Goal: Communication & Community: Connect with others

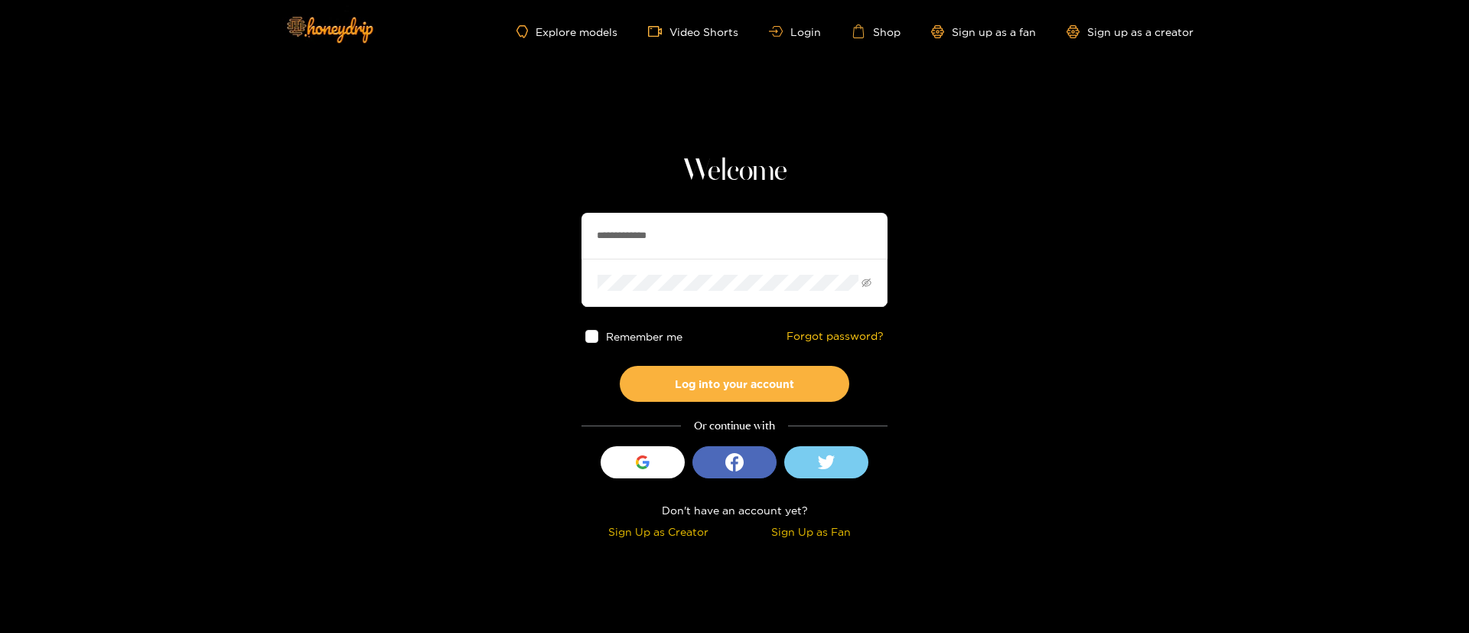
click at [670, 230] on input "**********" at bounding box center [735, 236] width 306 height 46
type input "*********"
click at [715, 379] on button "Log into your account" at bounding box center [735, 384] width 230 height 36
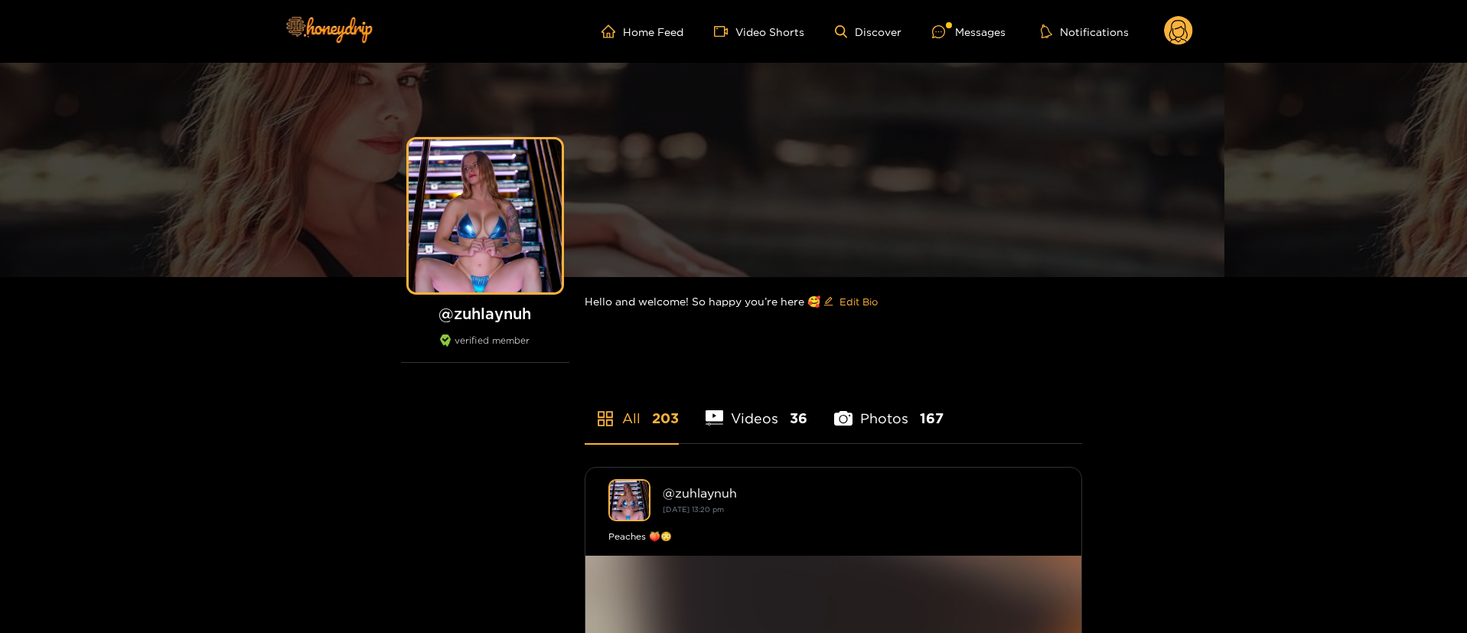
click at [979, 40] on ul "Home Feed Video Shorts Discover Messages Notifications" at bounding box center [897, 31] width 592 height 31
click at [973, 36] on div "Messages" at bounding box center [968, 32] width 73 height 18
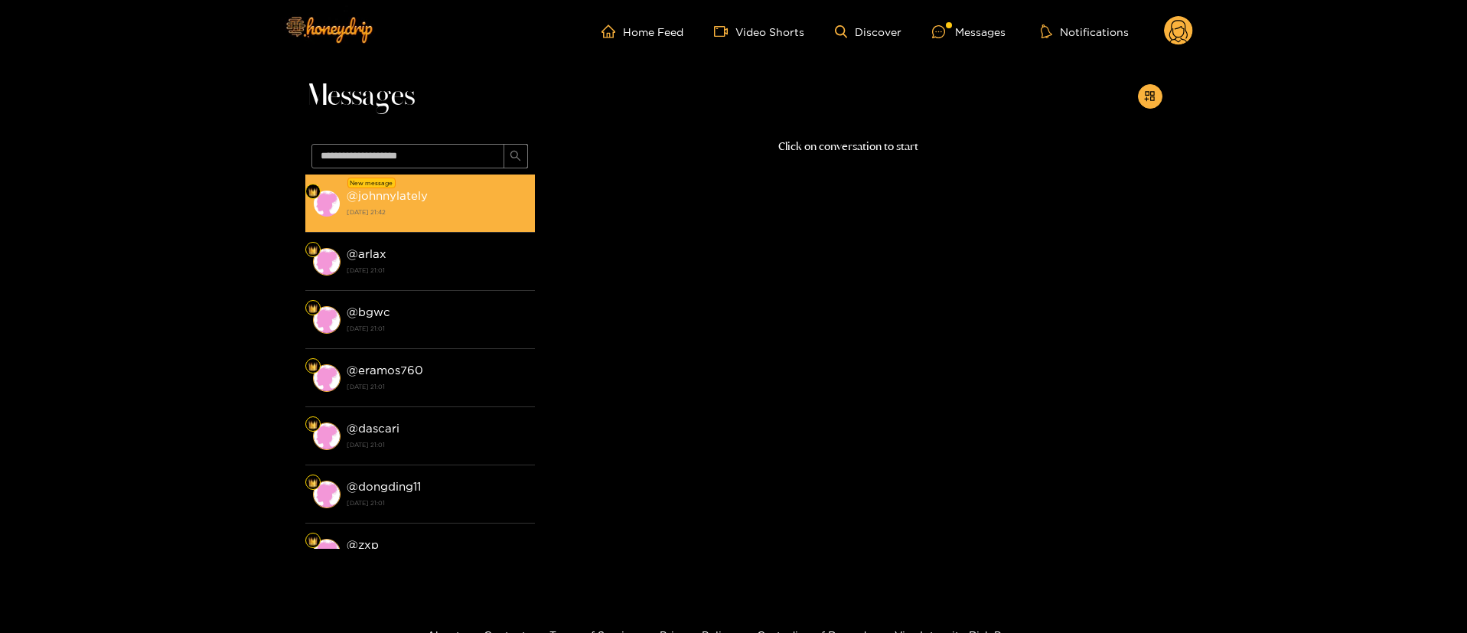
click at [393, 198] on strong "@ johnnylately" at bounding box center [387, 195] width 81 height 13
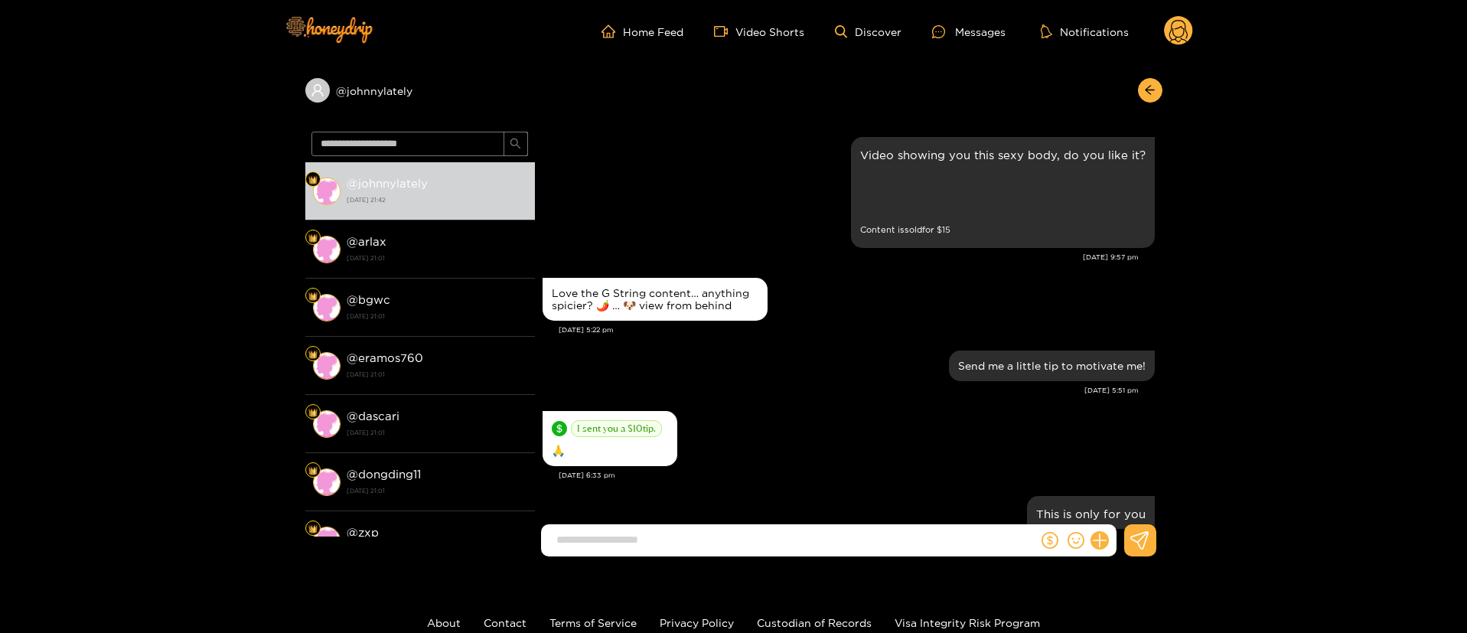
scroll to position [1924, 0]
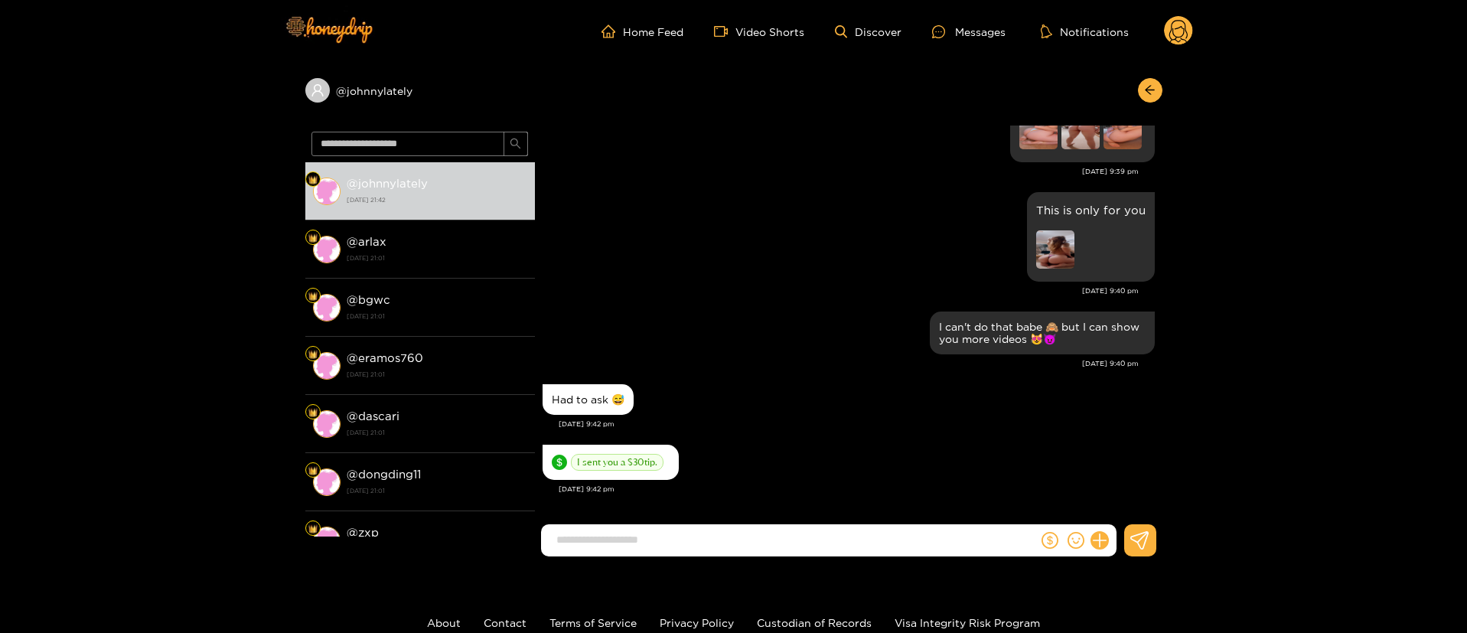
click at [716, 385] on div "Had to ask 😅" at bounding box center [849, 399] width 612 height 38
click at [1100, 549] on button at bounding box center [1100, 540] width 26 height 26
click at [1120, 512] on button at bounding box center [1128, 503] width 54 height 34
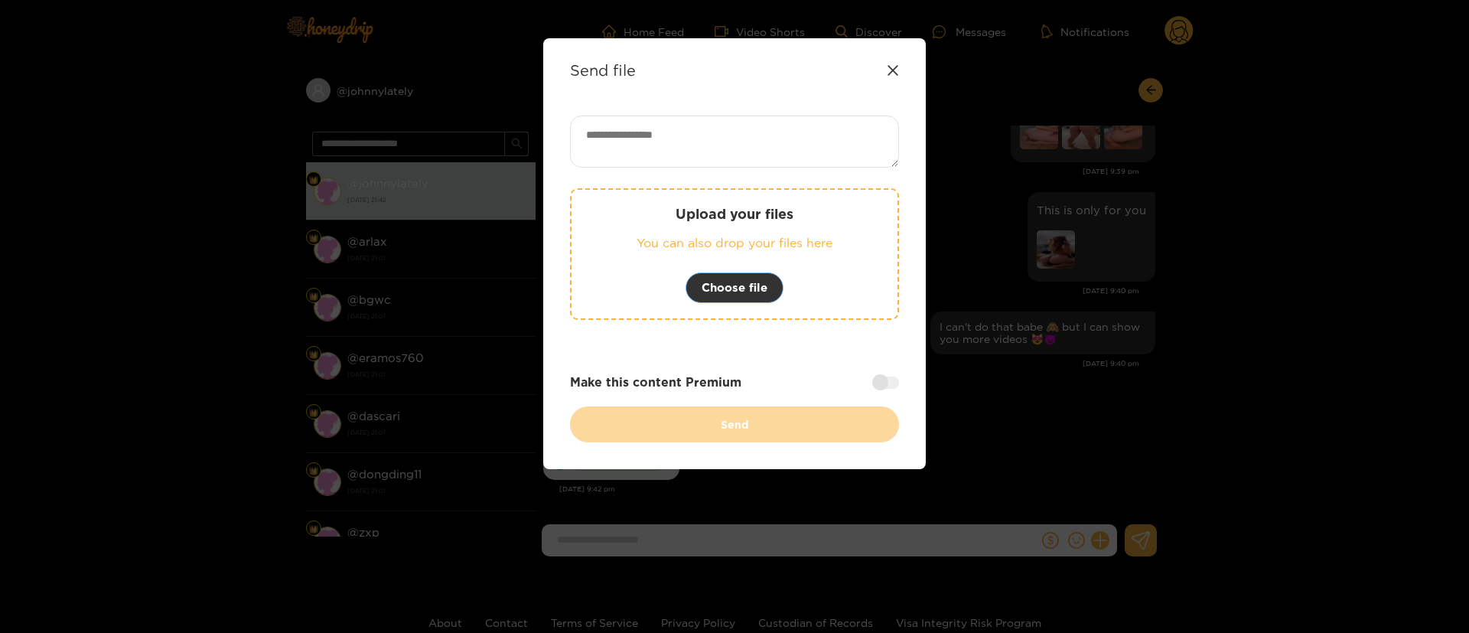
click at [761, 295] on span "Choose file" at bounding box center [735, 288] width 66 height 18
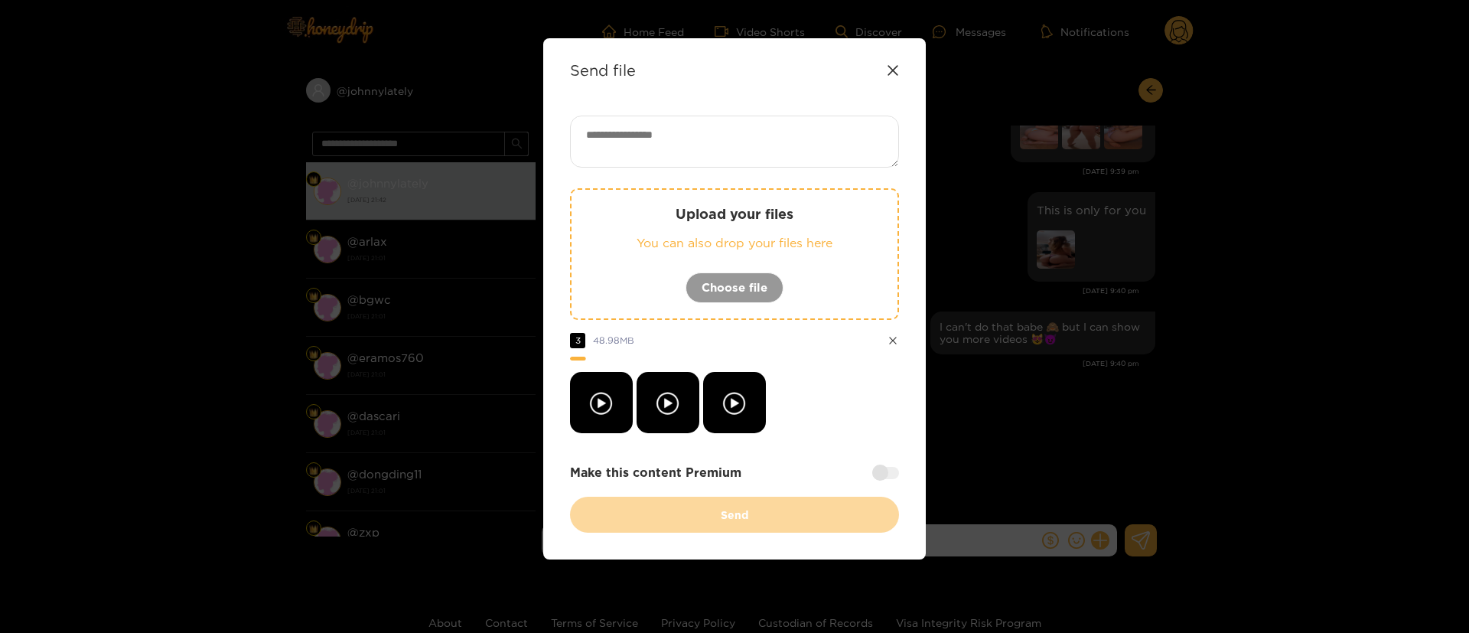
click at [753, 139] on textarea at bounding box center [734, 142] width 329 height 52
paste textarea "**"
type textarea "****"
click at [833, 418] on div at bounding box center [734, 402] width 329 height 61
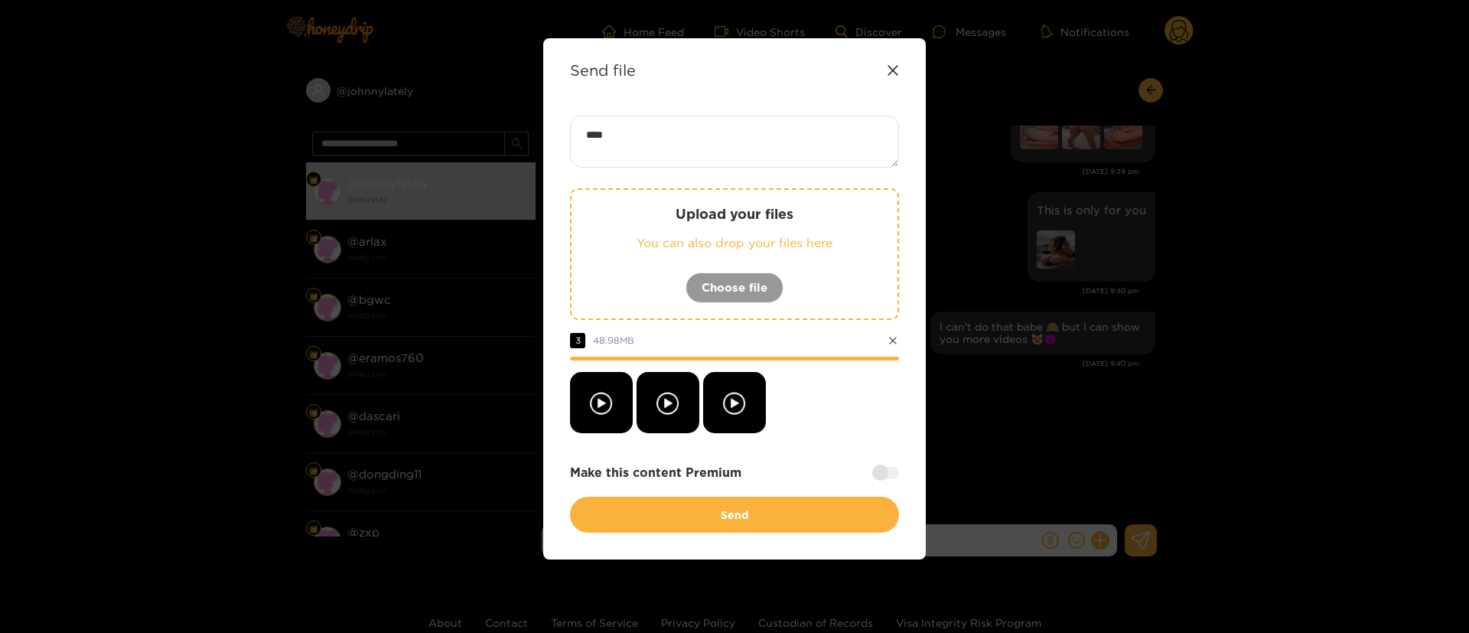
click at [863, 419] on div at bounding box center [734, 402] width 329 height 61
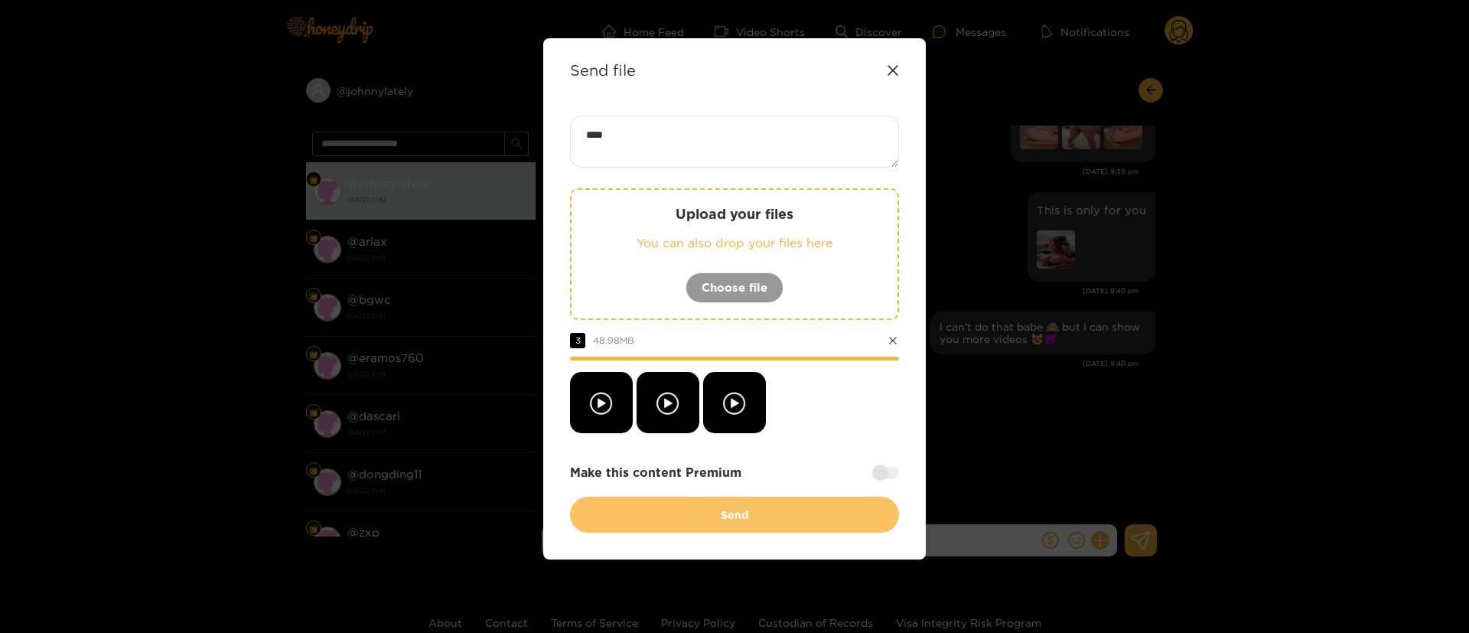
click at [791, 511] on button "Send" at bounding box center [734, 515] width 329 height 36
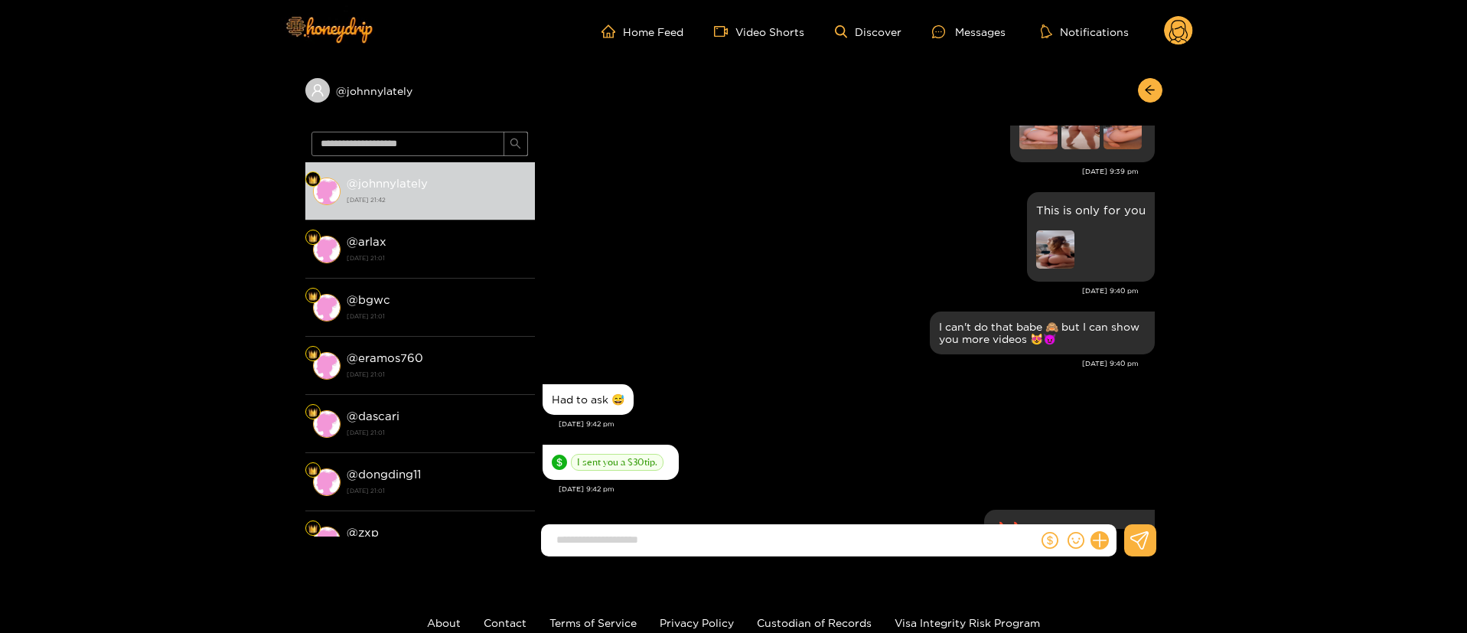
scroll to position [2073, 0]
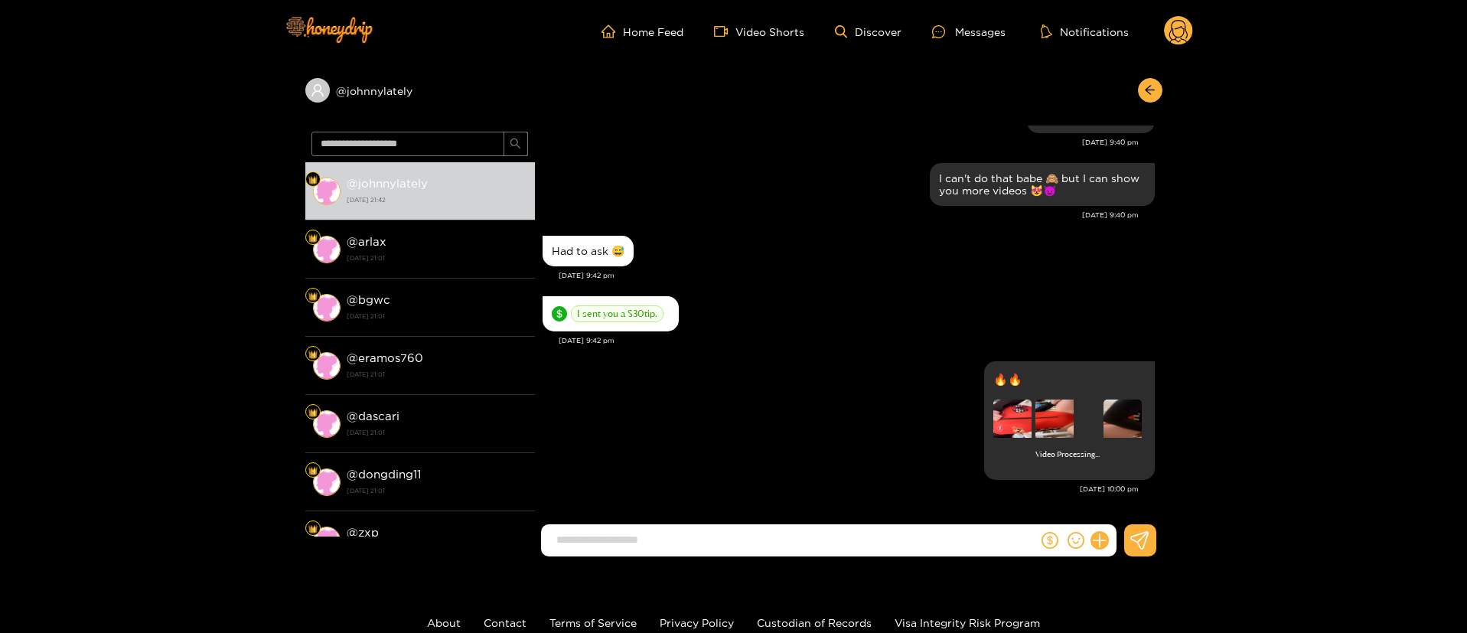
click at [827, 313] on div "I sent you a $ 30 tip." at bounding box center [849, 313] width 612 height 43
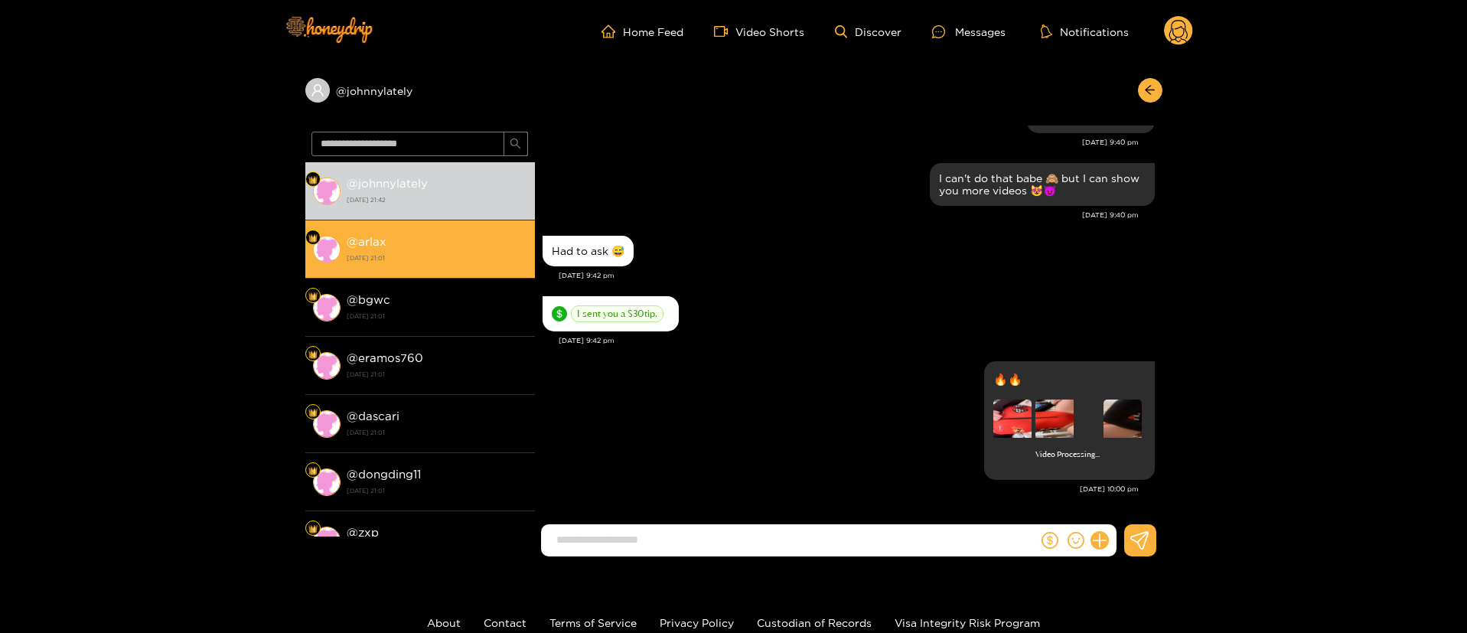
click at [367, 247] on strong "@ arlax" at bounding box center [367, 241] width 40 height 13
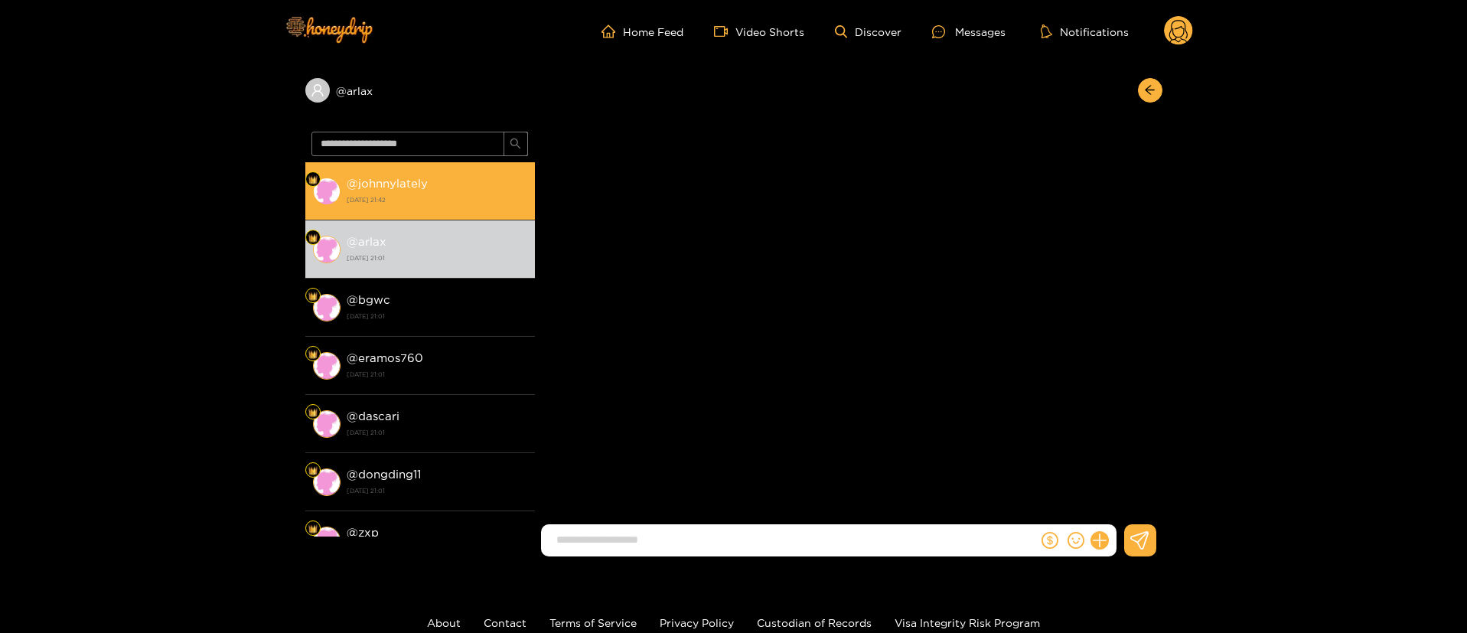
click at [423, 187] on strong "@ johnnylately" at bounding box center [387, 183] width 81 height 13
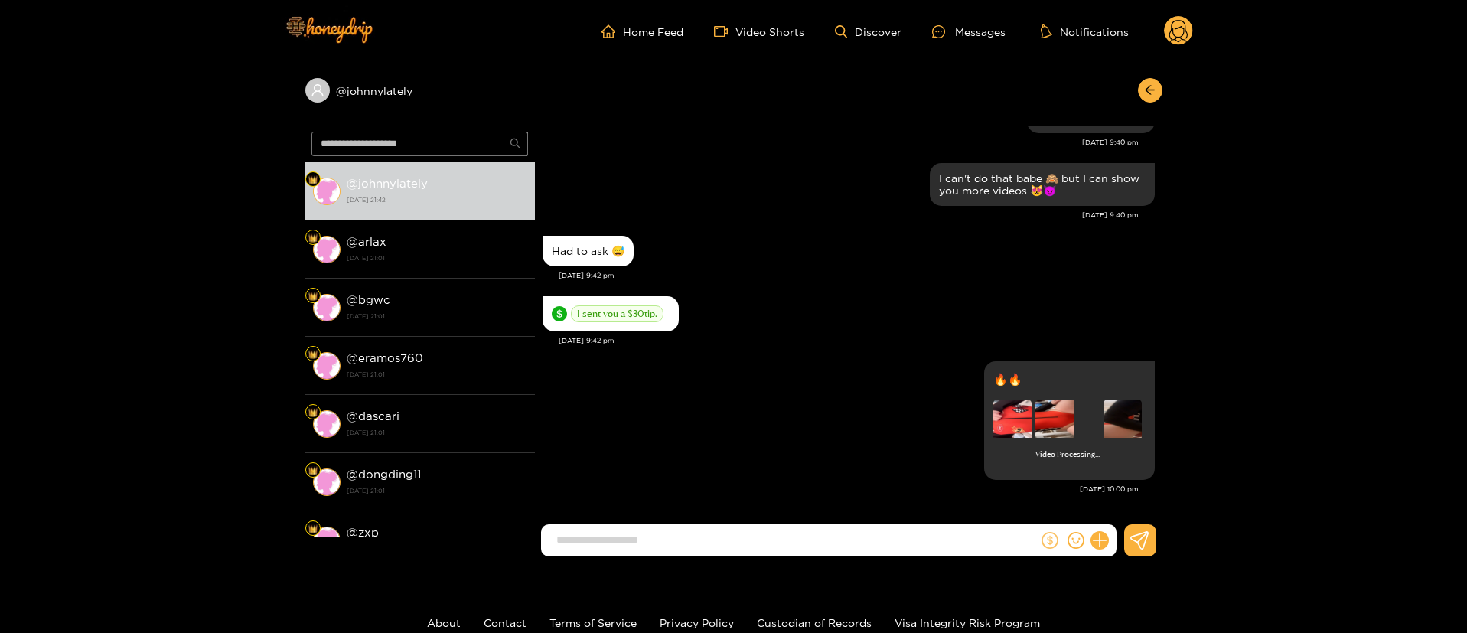
scroll to position [1932, 0]
click at [1048, 529] on button at bounding box center [1049, 540] width 23 height 23
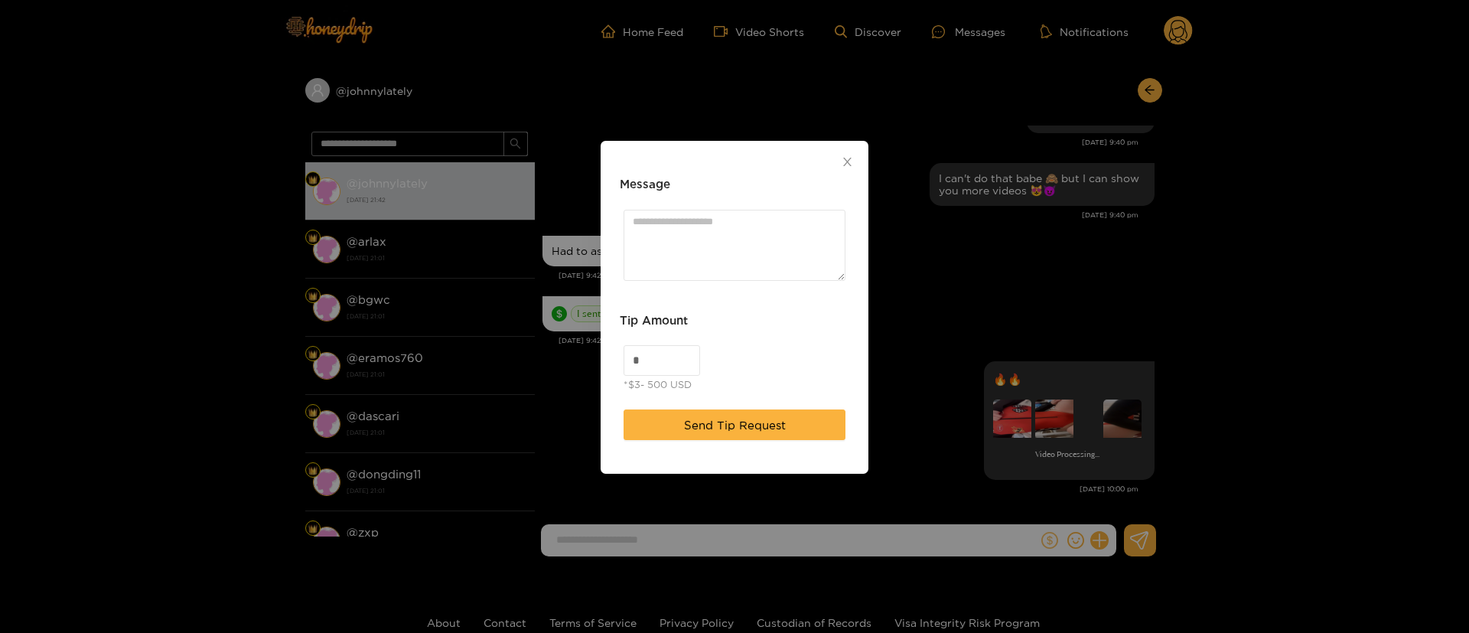
click at [1048, 541] on div "Message Tip Amount * *$3- 500 USD Send Tip Request" at bounding box center [734, 316] width 1469 height 633
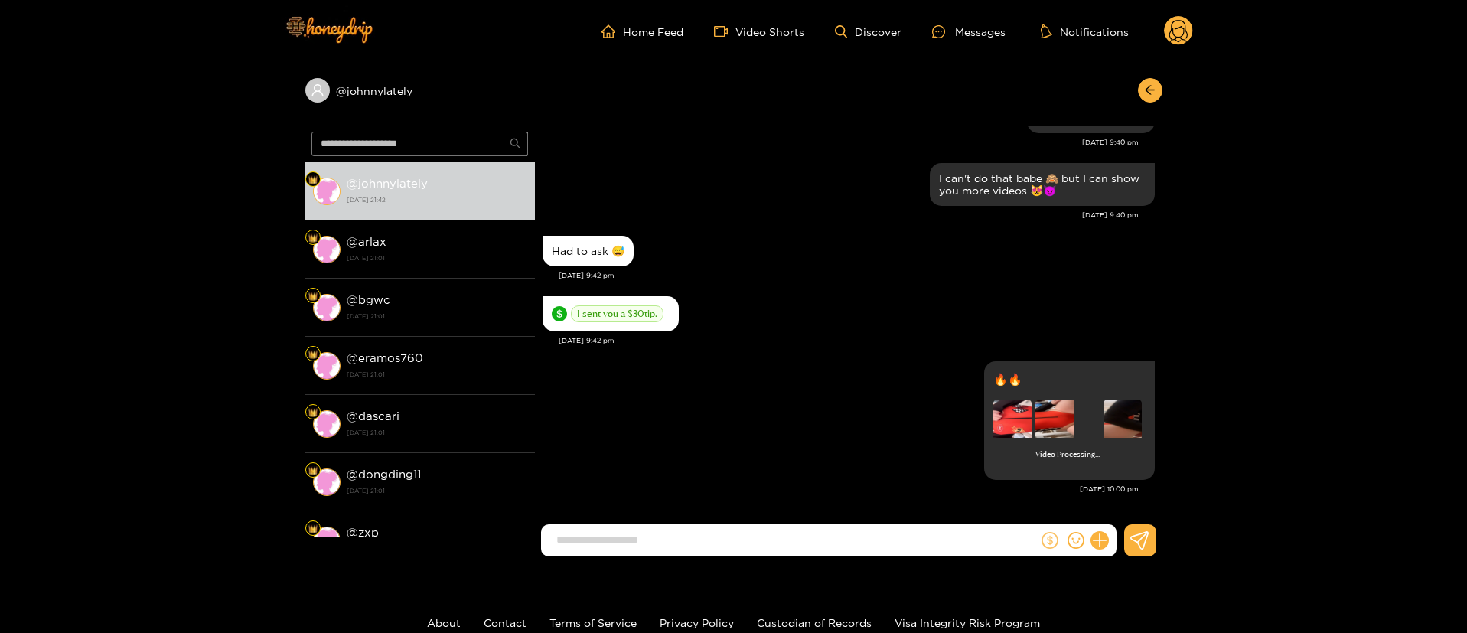
click at [1051, 543] on icon "dollar" at bounding box center [1049, 540] width 17 height 17
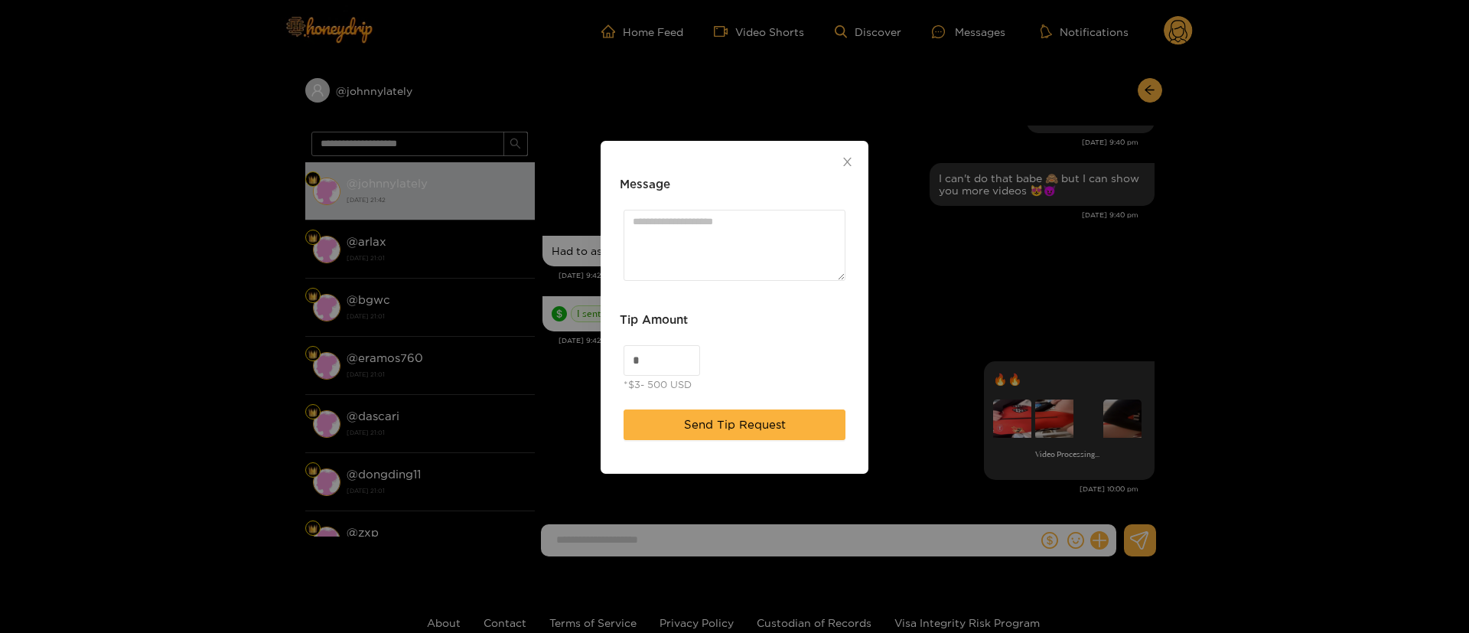
click at [673, 381] on div "*$3- 500 USD" at bounding box center [658, 383] width 68 height 15
click at [663, 357] on input "*" at bounding box center [661, 360] width 75 height 29
type input "**"
click at [754, 438] on button "Send Tip Request" at bounding box center [735, 424] width 222 height 31
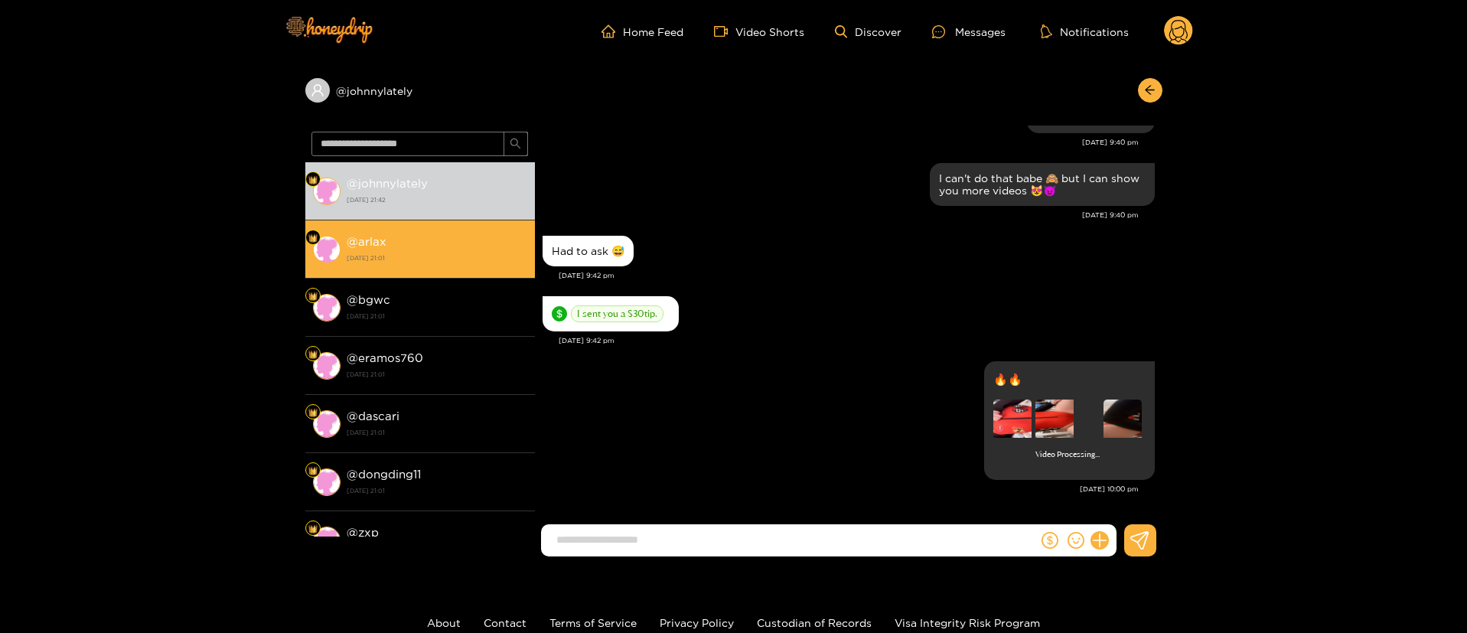
click at [422, 261] on strong "[DATE] 21:01" at bounding box center [437, 258] width 181 height 14
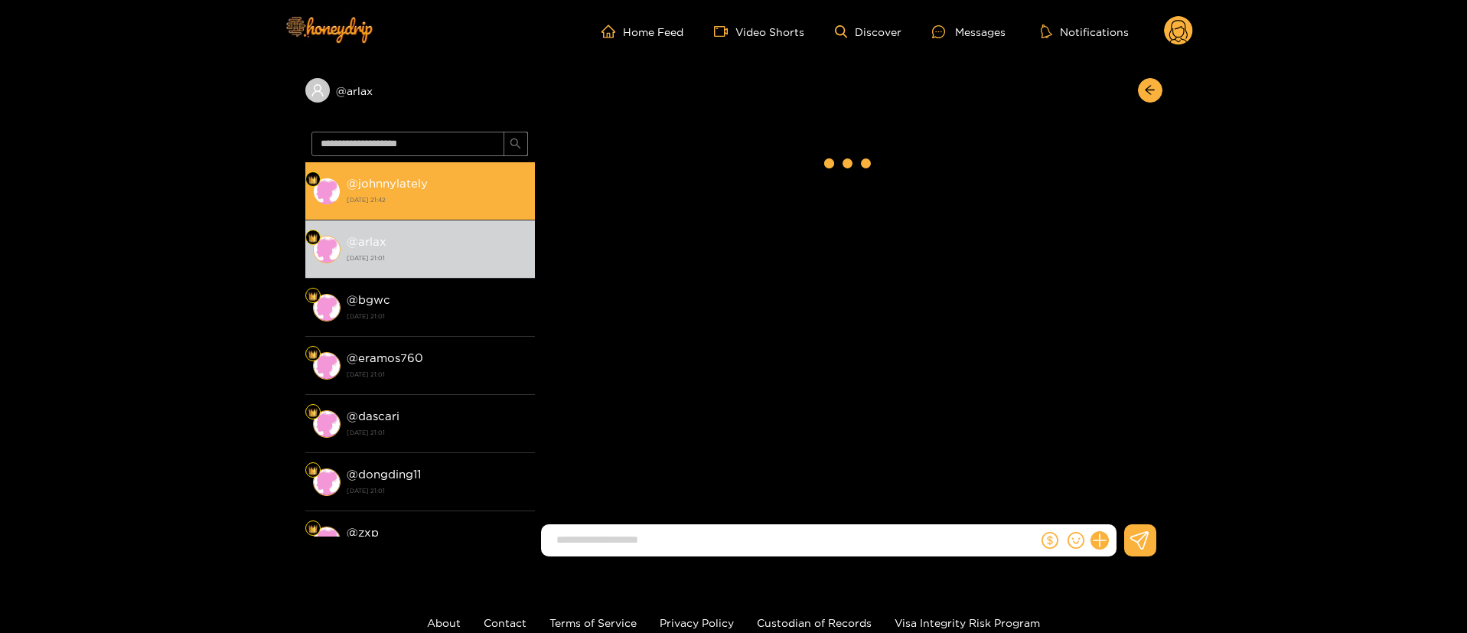
click at [460, 199] on strong "[DATE] 21:42" at bounding box center [437, 200] width 181 height 14
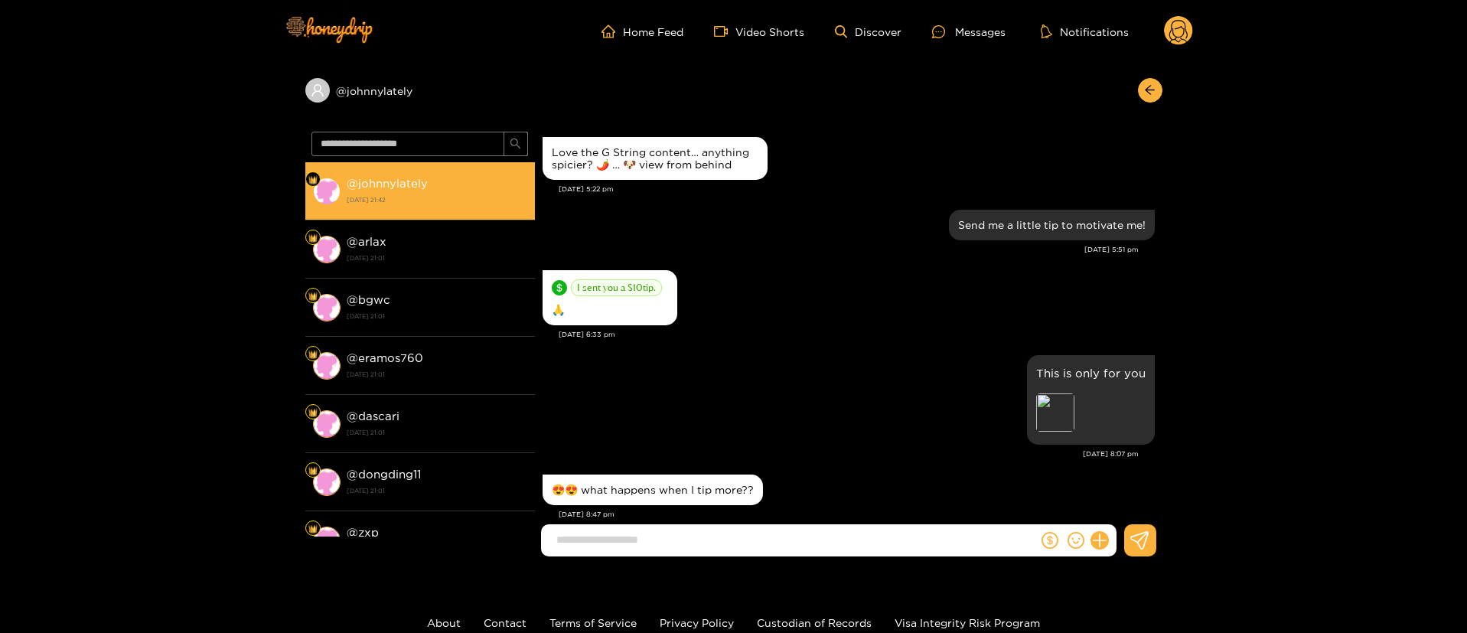
scroll to position [2009, 0]
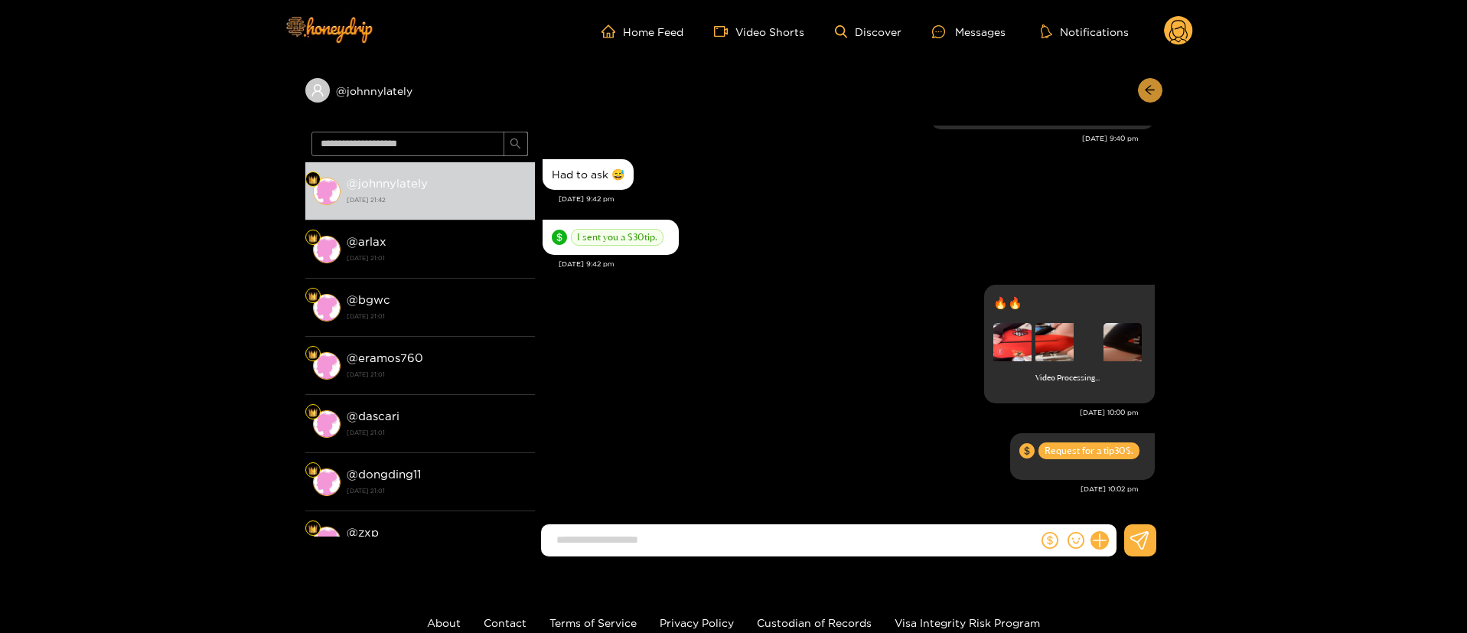
click at [1138, 91] on button "button" at bounding box center [1150, 90] width 24 height 24
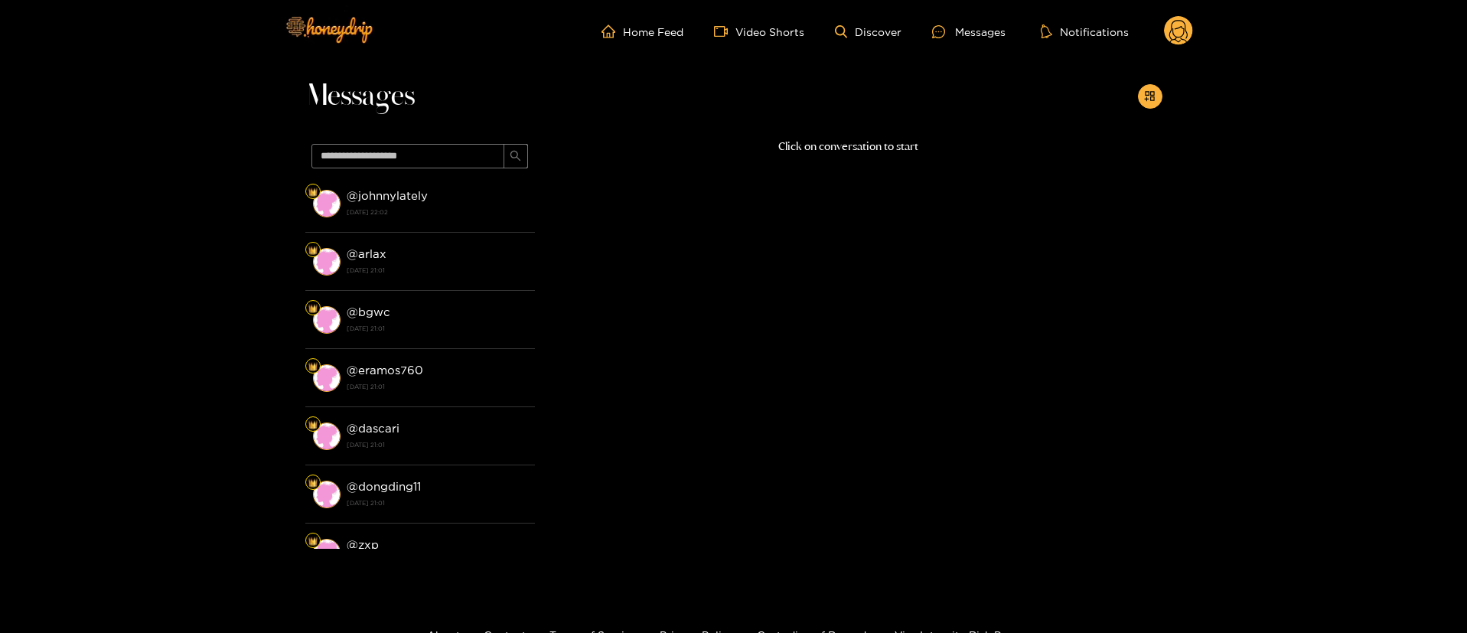
click at [973, 429] on div "Click on conversation to start" at bounding box center [848, 339] width 627 height 403
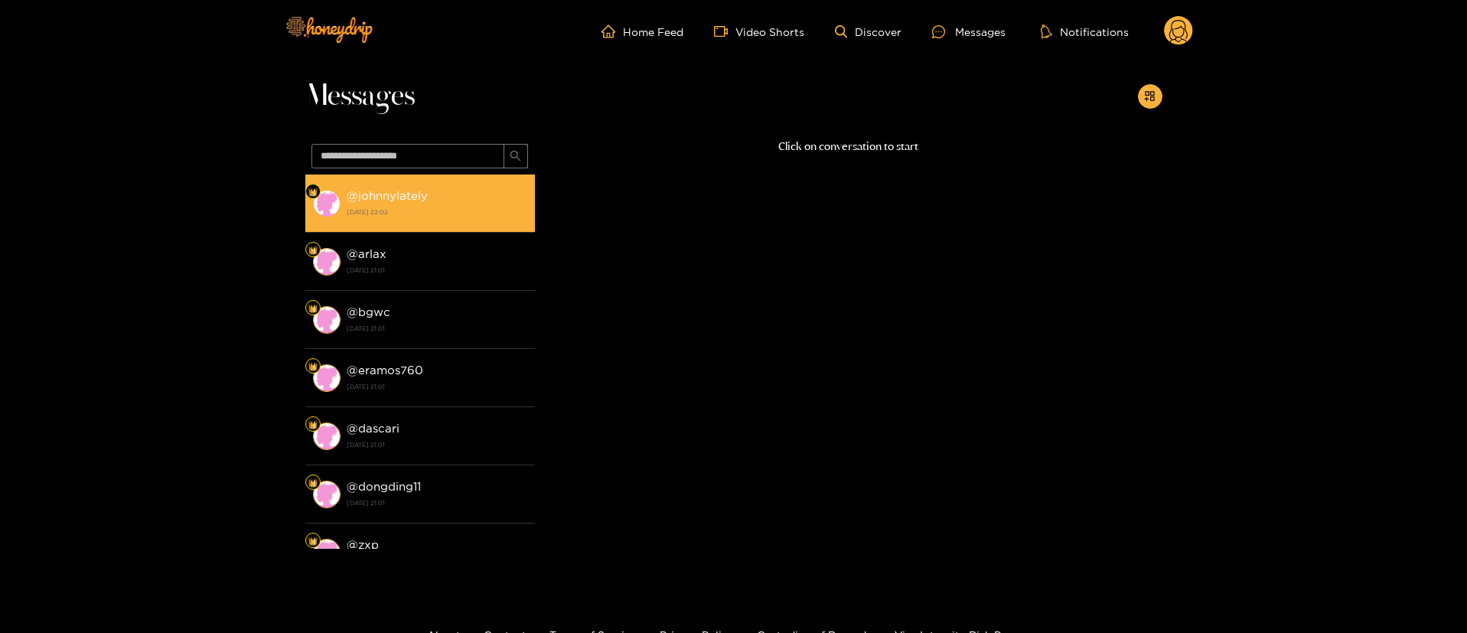
click at [332, 194] on img at bounding box center [327, 204] width 28 height 28
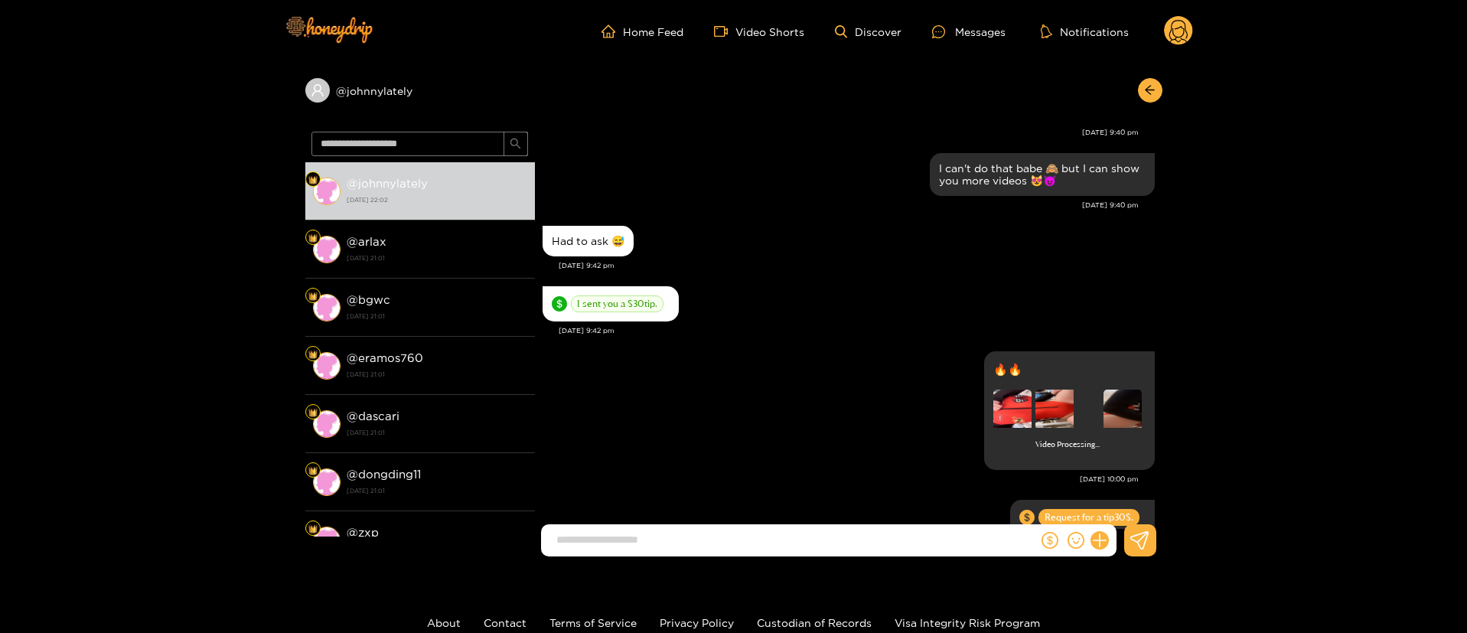
scroll to position [2003, 0]
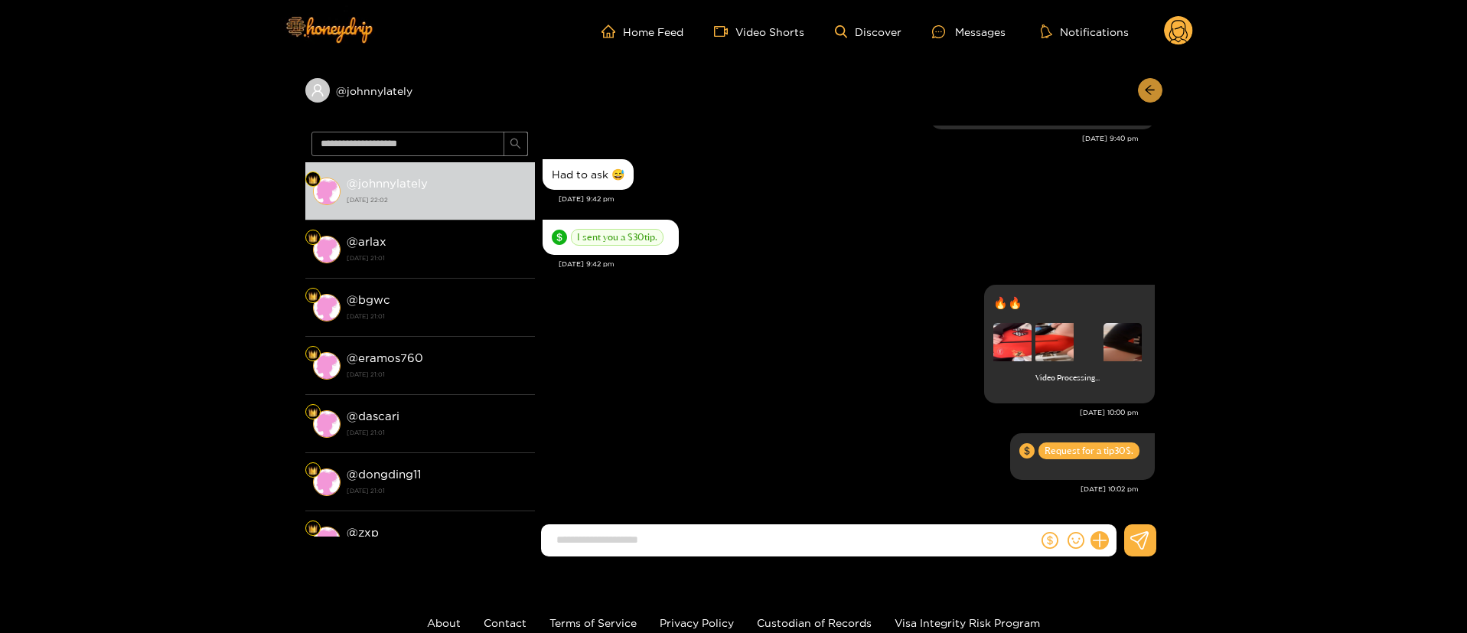
click at [1141, 93] on div at bounding box center [1146, 90] width 32 height 24
click at [1148, 94] on icon "arrow-left" at bounding box center [1149, 89] width 11 height 11
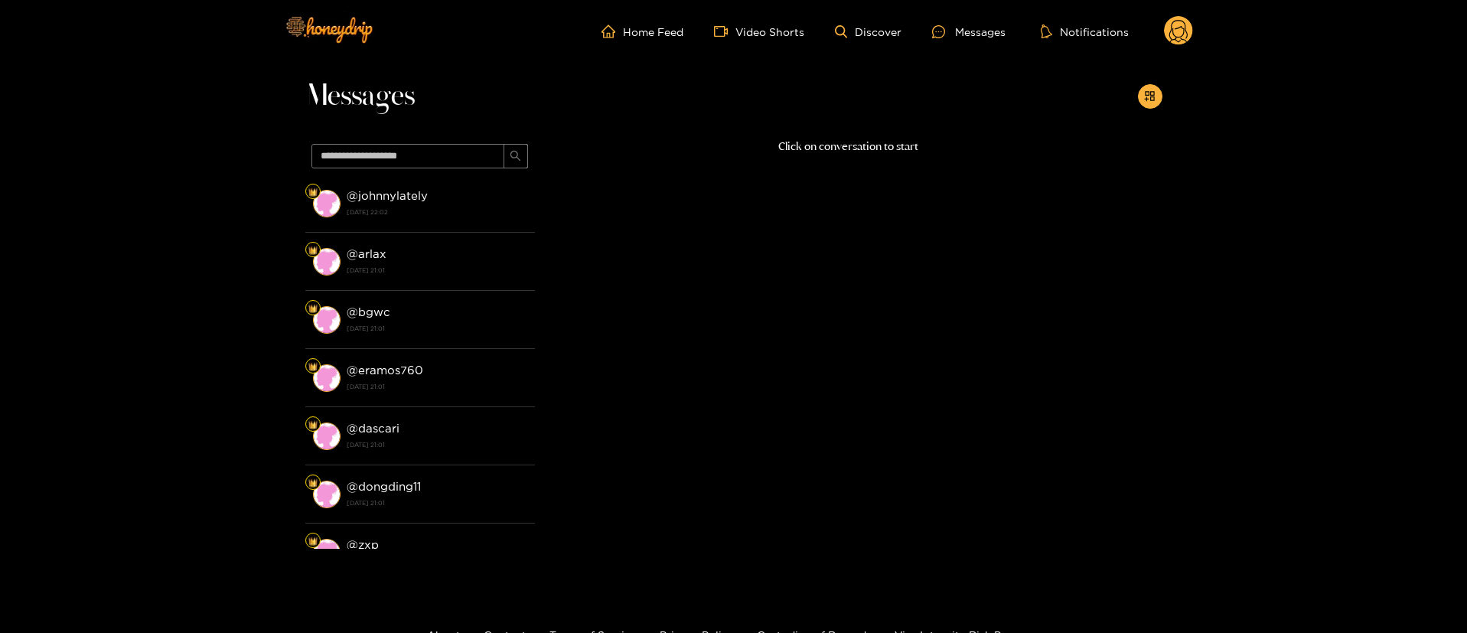
click at [1170, 37] on g at bounding box center [1178, 31] width 29 height 31
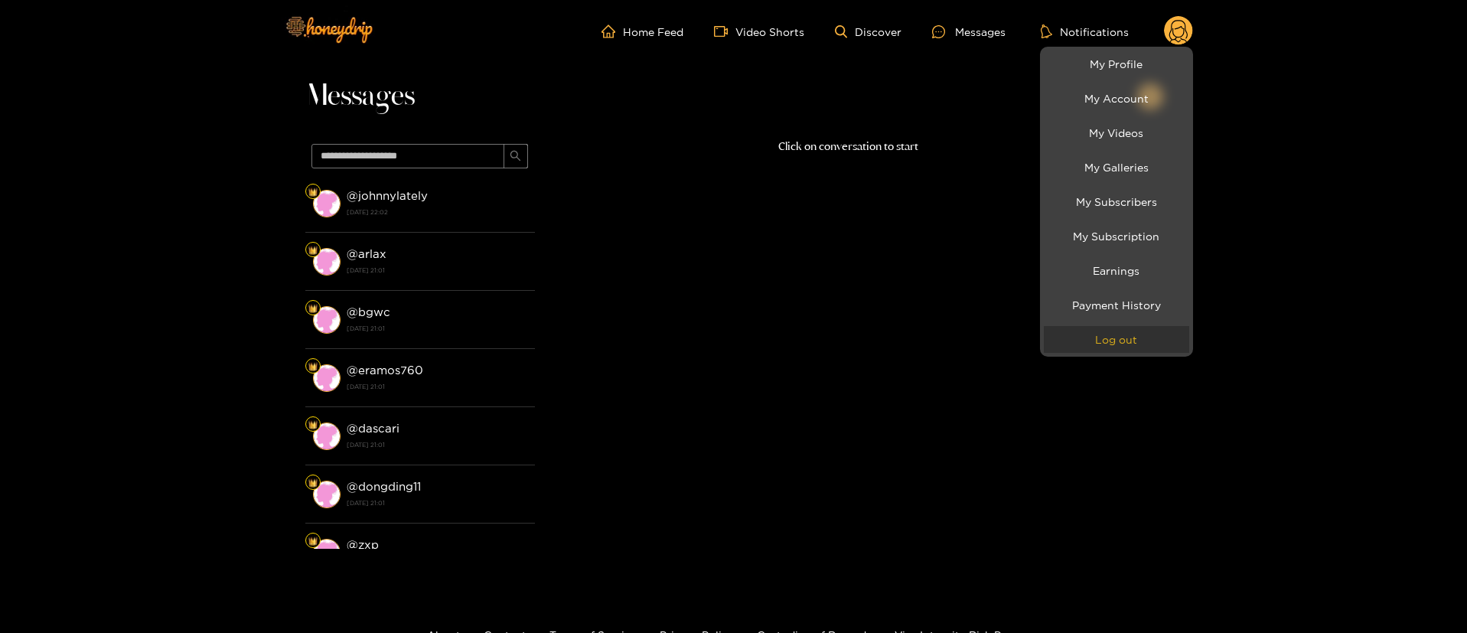
click at [1136, 328] on button "Log out" at bounding box center [1116, 339] width 145 height 27
